Goal: Transaction & Acquisition: Purchase product/service

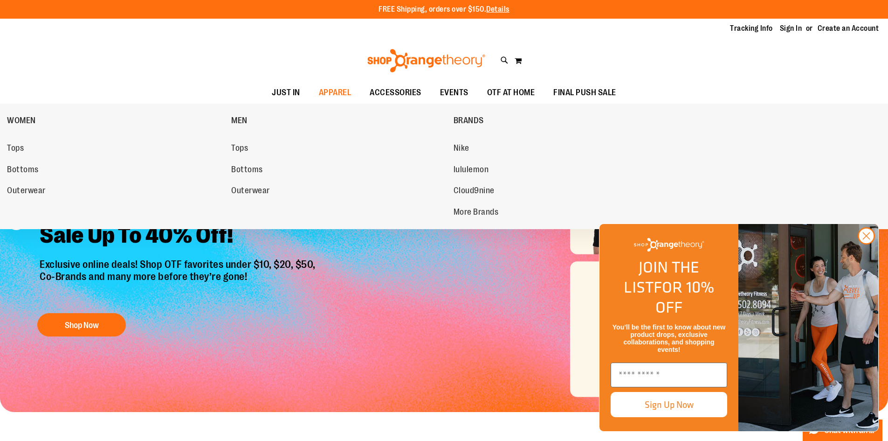
click at [235, 186] on span "Outerwear" at bounding box center [250, 192] width 39 height 12
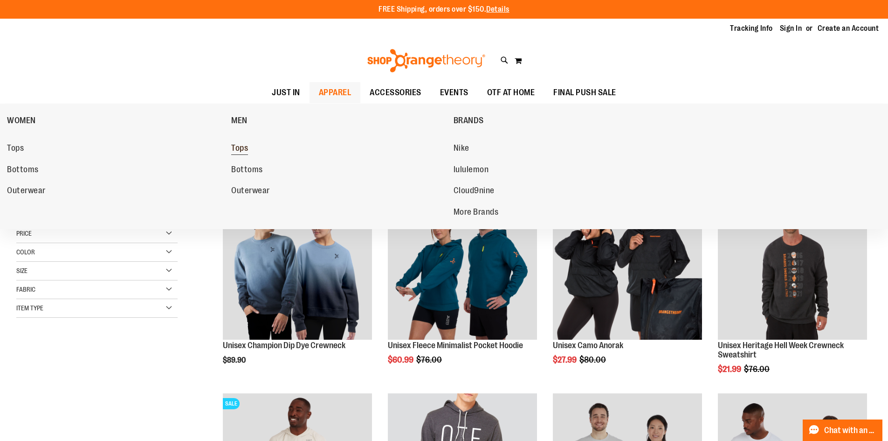
click at [245, 151] on span "Tops" at bounding box center [239, 149] width 17 height 12
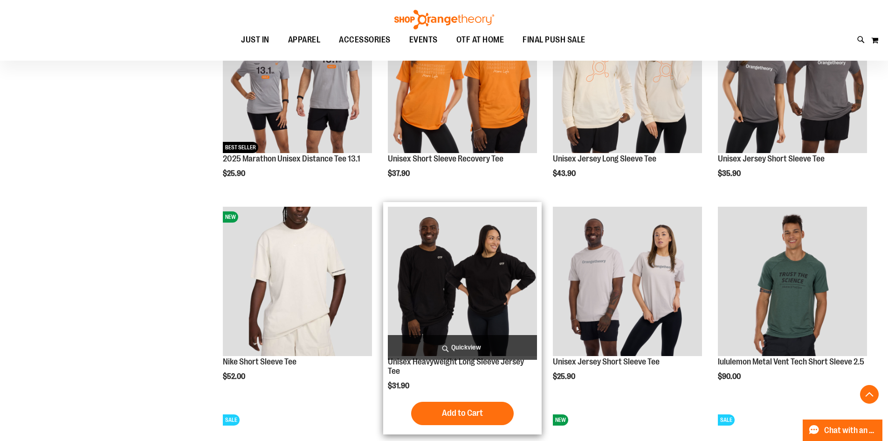
scroll to position [1213, 0]
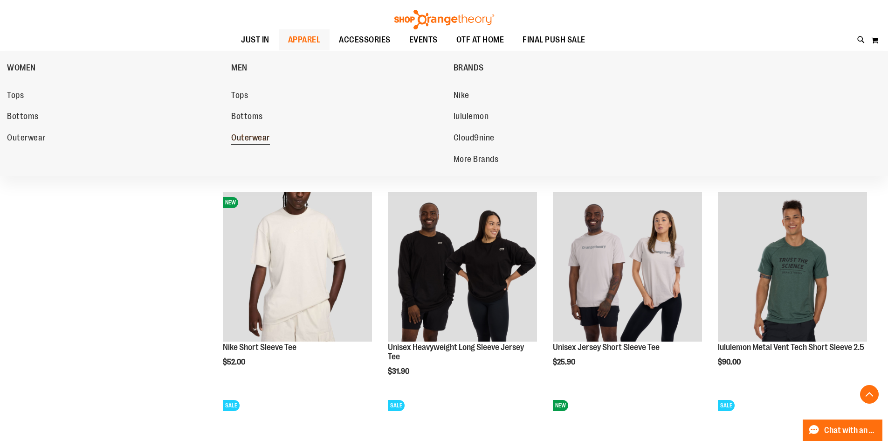
click at [245, 135] on span "Outerwear" at bounding box center [250, 139] width 39 height 12
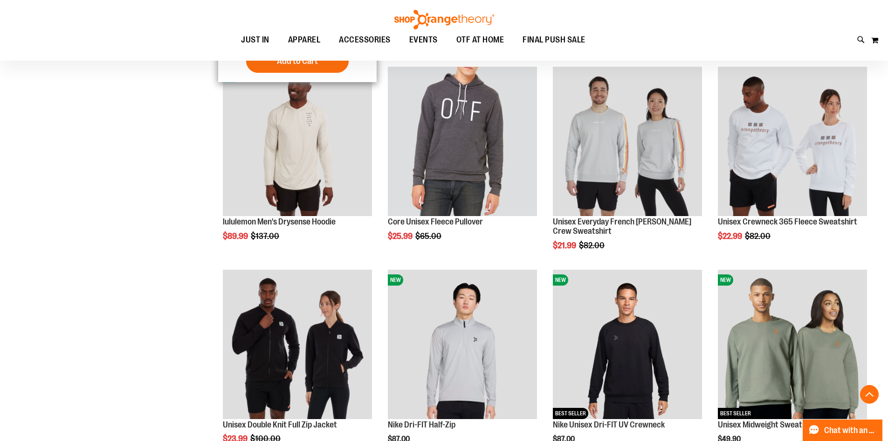
scroll to position [409, 0]
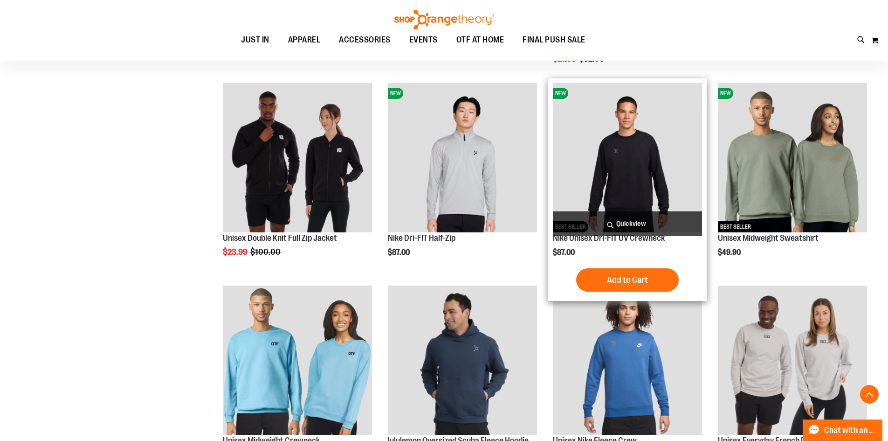
click at [605, 179] on img "product" at bounding box center [627, 157] width 149 height 149
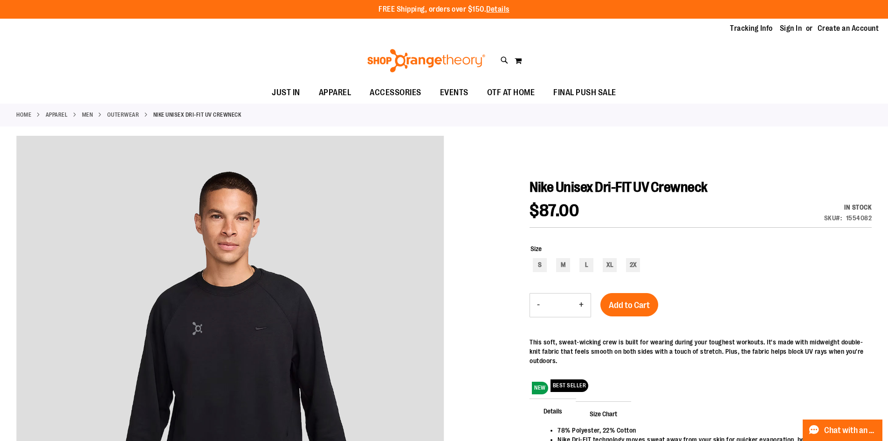
click at [191, 40] on div "Toggle Nav Search Popular Suggestions Advanced Search" at bounding box center [444, 60] width 888 height 43
click at [590, 263] on div "L" at bounding box center [586, 265] width 14 height 14
type input "***"
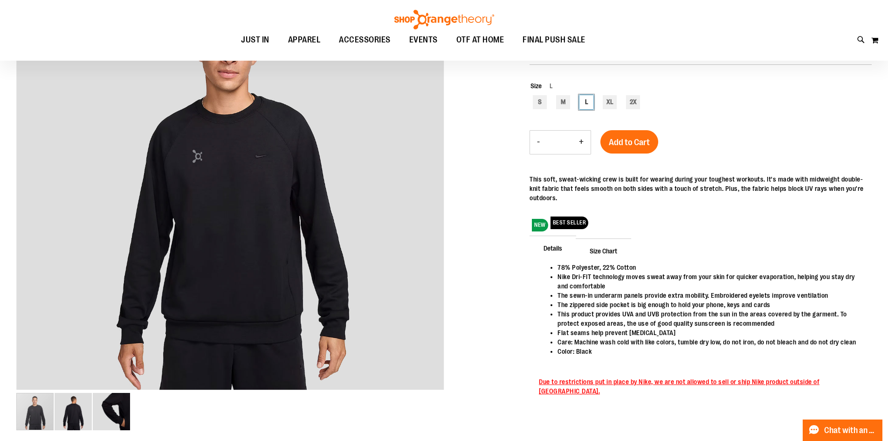
scroll to position [62, 0]
